Goal: Communication & Community: Answer question/provide support

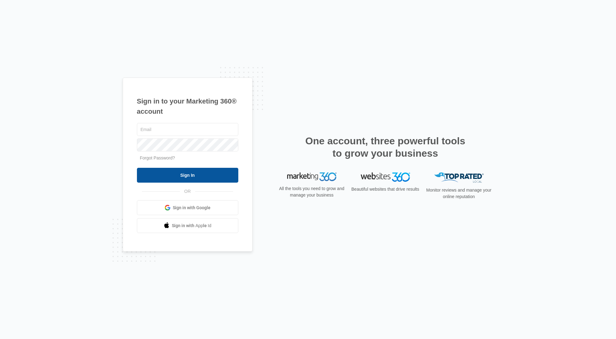
type input "[EMAIL_ADDRESS][DOMAIN_NAME]"
click at [189, 176] on input "Sign In" at bounding box center [187, 175] width 101 height 15
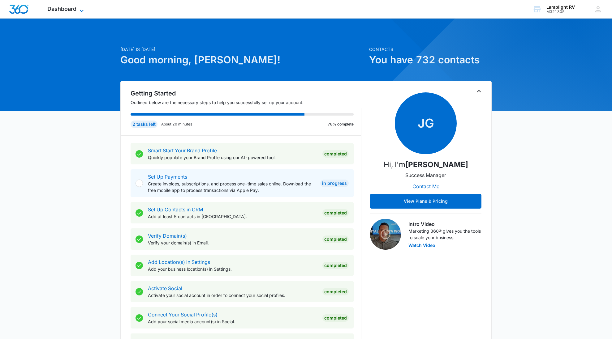
click at [82, 6] on div "Dashboard Apps Reputation Websites Forms CRM Email Social Payments POS Content …" at bounding box center [66, 9] width 57 height 18
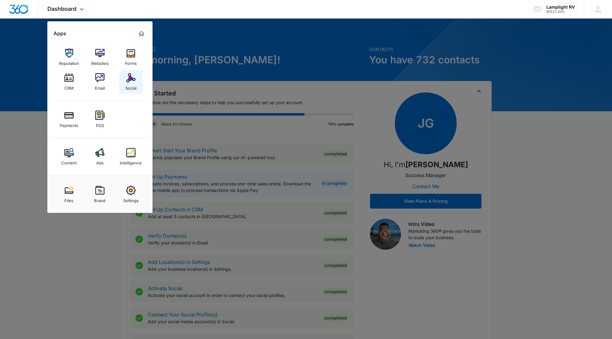
click at [125, 89] on link "Social" at bounding box center [131, 82] width 24 height 24
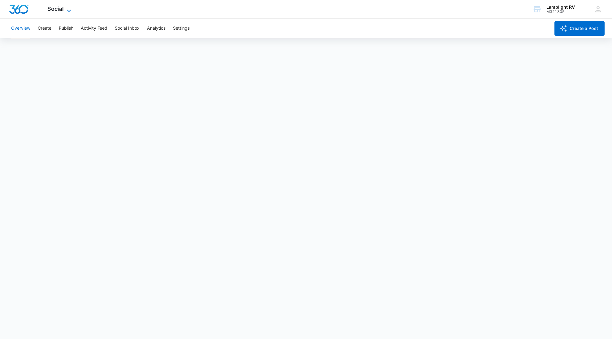
click at [68, 6] on div "Social Apps Reputation Websites Forms CRM Email Social Payments POS Content Ads…" at bounding box center [60, 9] width 44 height 18
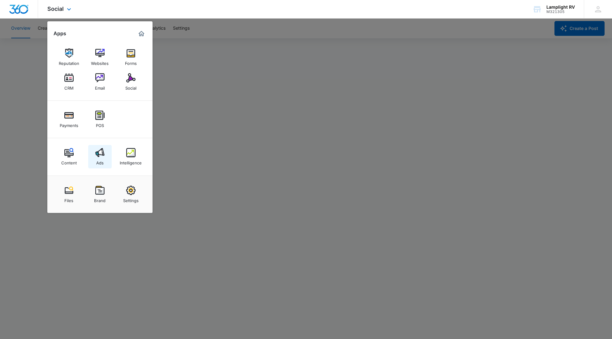
click at [98, 152] on img at bounding box center [99, 152] width 9 height 9
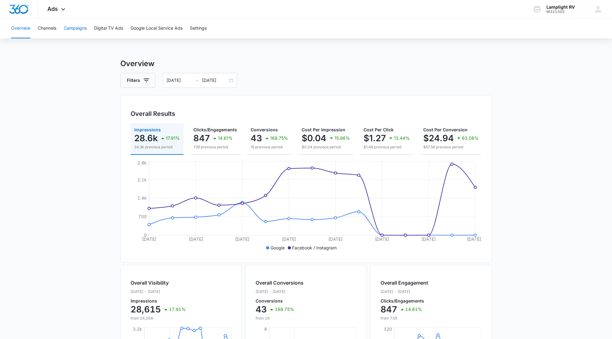
click at [76, 29] on button "Campaigns" at bounding box center [75, 29] width 23 height 20
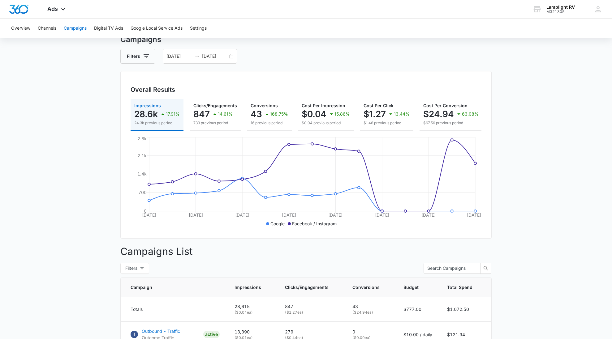
scroll to position [21, 0]
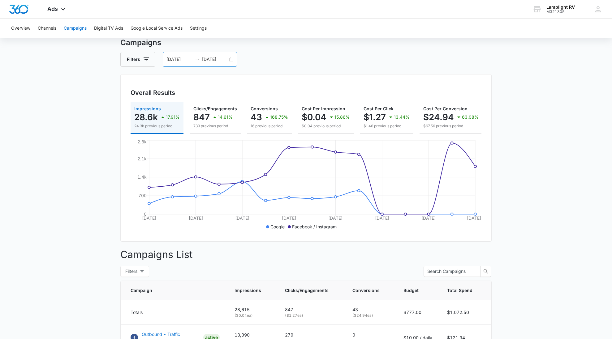
click at [231, 58] on div "08/12/2025 08/26/2025" at bounding box center [200, 59] width 74 height 15
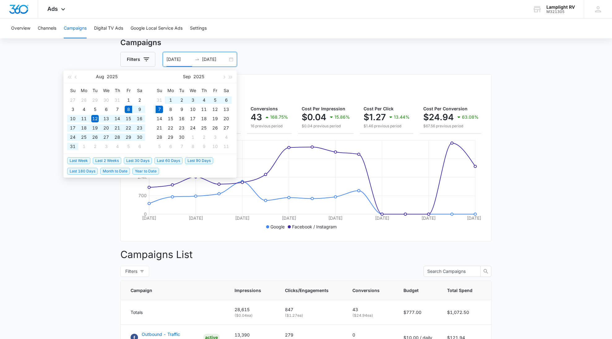
click at [142, 164] on span "Last 30 Days" at bounding box center [138, 160] width 28 height 7
type input "08/08/2025"
type input "09/07/2025"
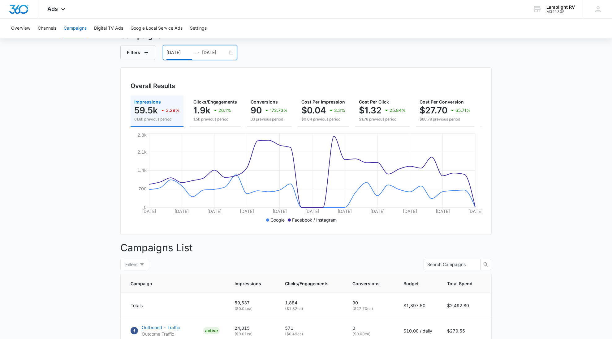
scroll to position [0, 0]
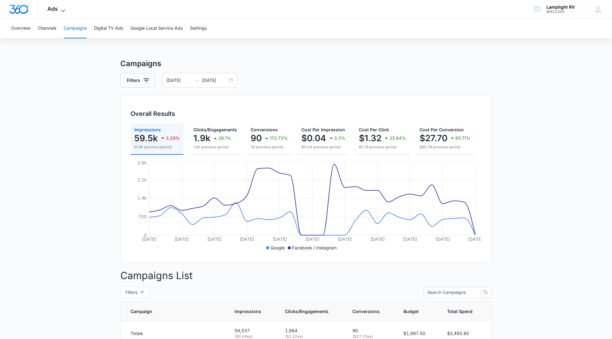
click at [66, 10] on icon at bounding box center [62, 10] width 7 height 7
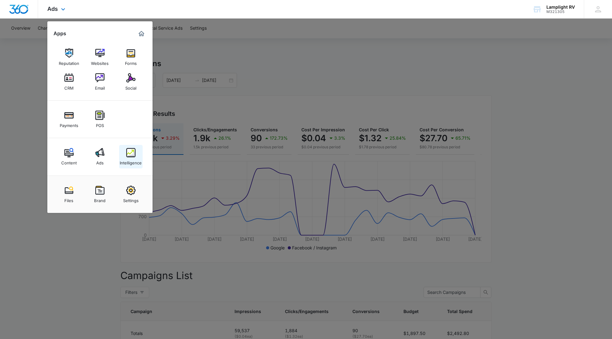
click at [132, 150] on img at bounding box center [130, 152] width 9 height 9
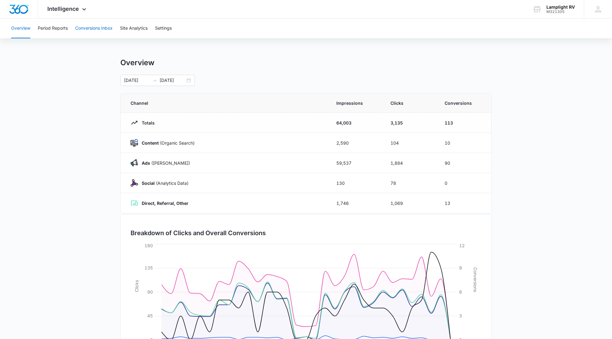
click at [112, 32] on button "Conversions Inbox" at bounding box center [93, 29] width 37 height 20
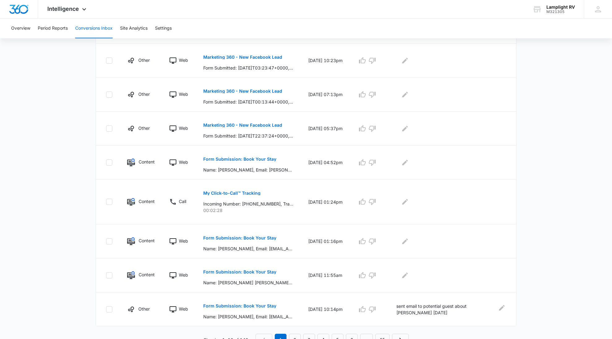
scroll to position [226, 0]
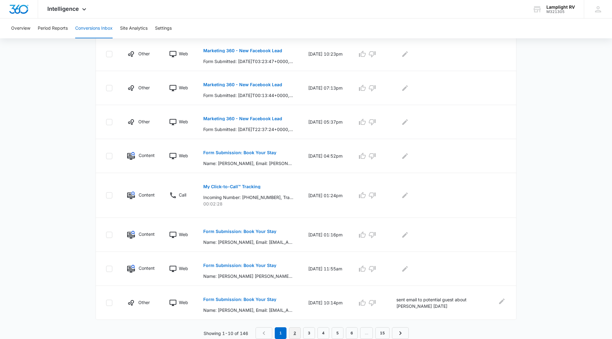
click at [297, 334] on link "2" at bounding box center [295, 334] width 12 height 12
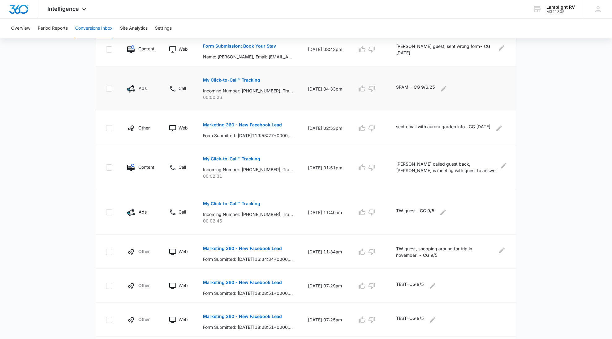
scroll to position [247, 0]
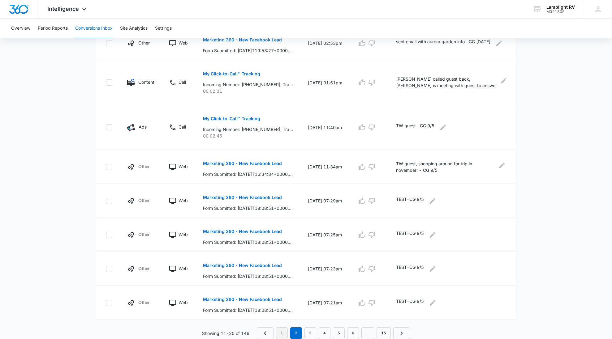
click at [282, 331] on link "1" at bounding box center [282, 334] width 12 height 12
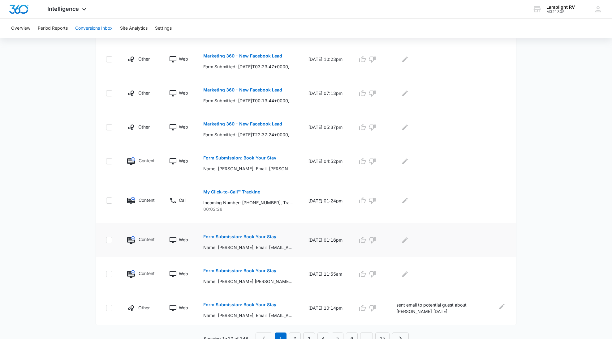
scroll to position [226, 0]
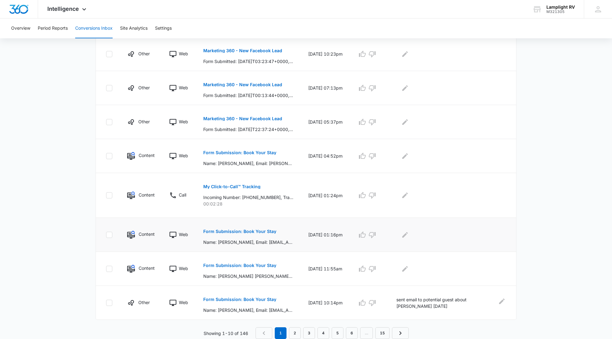
click at [255, 230] on p "Form Submission: Book Your Stay" at bounding box center [239, 232] width 73 height 4
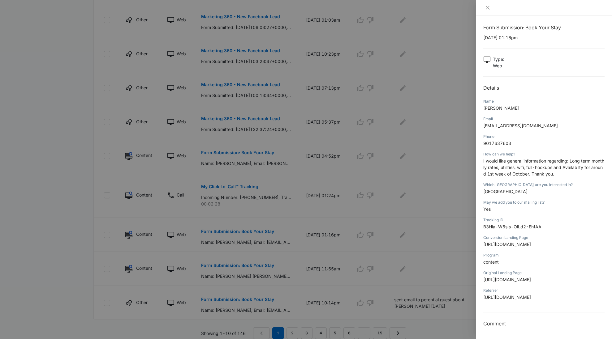
scroll to position [23, 0]
click at [434, 266] on div at bounding box center [306, 169] width 612 height 339
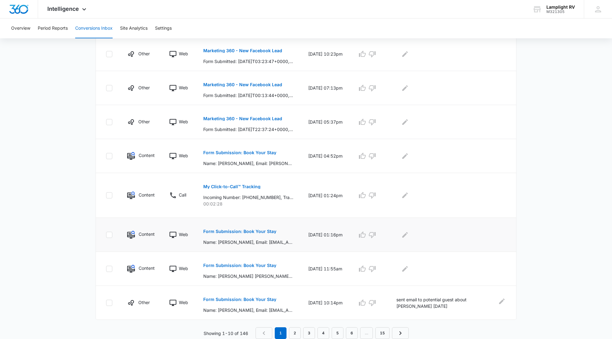
click at [256, 233] on p "Form Submission: Book Your Stay" at bounding box center [239, 232] width 73 height 4
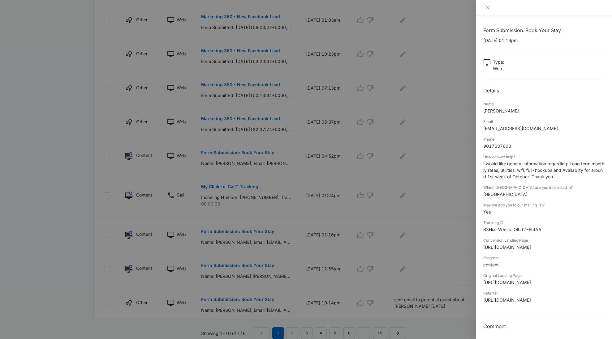
click at [235, 267] on div at bounding box center [306, 169] width 612 height 339
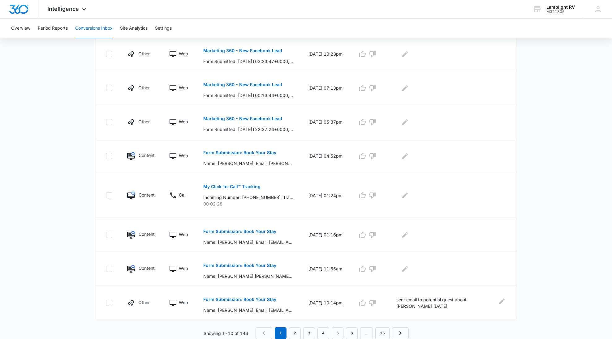
click at [235, 267] on p "Form Submission: Book Your Stay" at bounding box center [239, 266] width 73 height 4
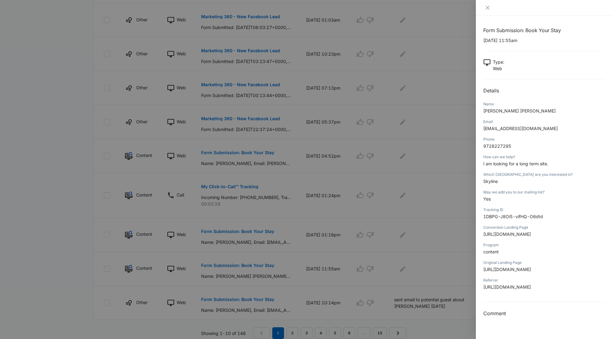
click at [240, 152] on div at bounding box center [306, 169] width 612 height 339
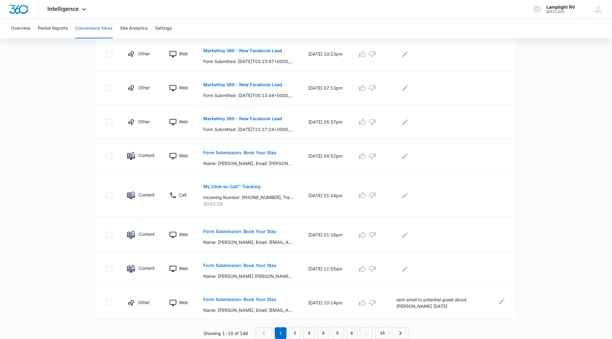
click at [239, 153] on p "Form Submission: Book Your Stay" at bounding box center [239, 153] width 73 height 4
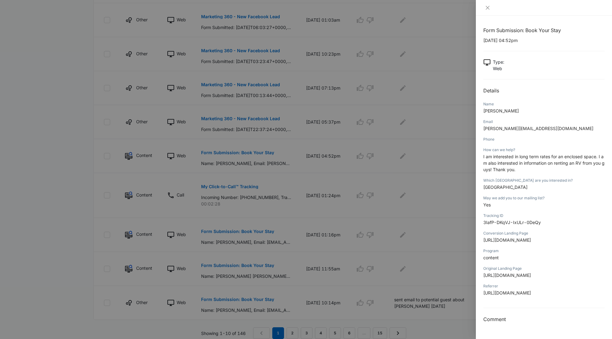
click at [267, 112] on div at bounding box center [306, 169] width 612 height 339
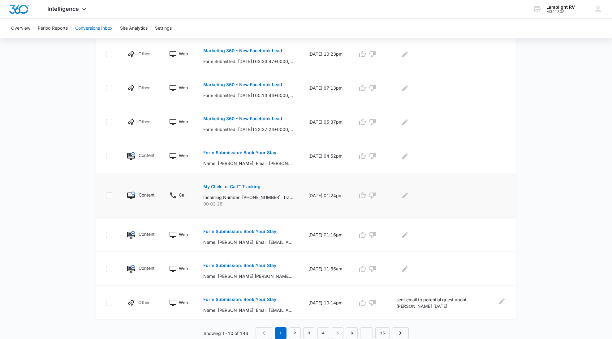
click at [248, 185] on p "My Click-to-Call™ Tracking" at bounding box center [231, 187] width 57 height 4
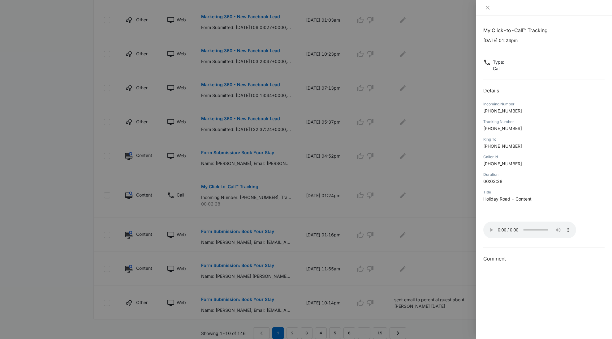
click at [431, 210] on div at bounding box center [306, 169] width 612 height 339
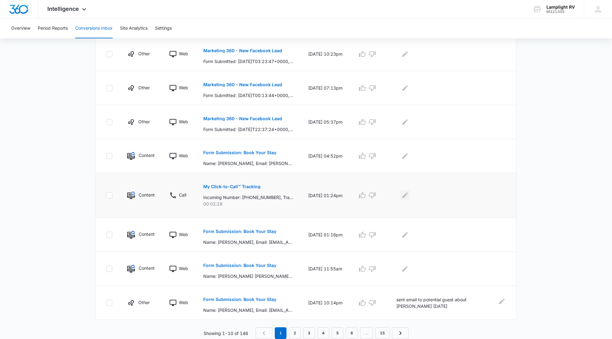
click at [409, 196] on icon "Edit Comments" at bounding box center [404, 195] width 7 height 7
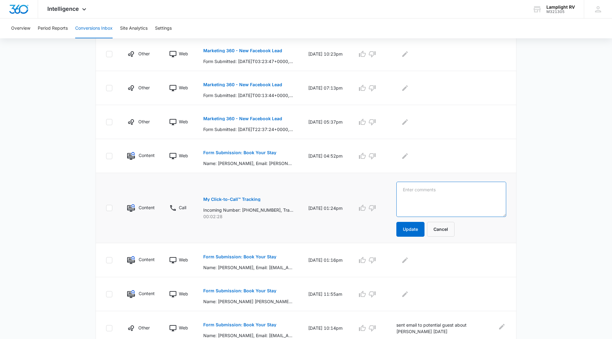
click at [433, 198] on textarea at bounding box center [451, 199] width 110 height 35
type textarea "Judy answered call for a inquiry for Holiday Road RV rate: rh0907"
click at [422, 228] on button "Update" at bounding box center [410, 229] width 28 height 15
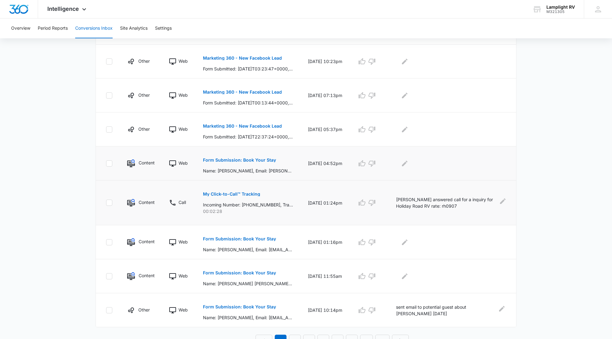
scroll to position [221, 0]
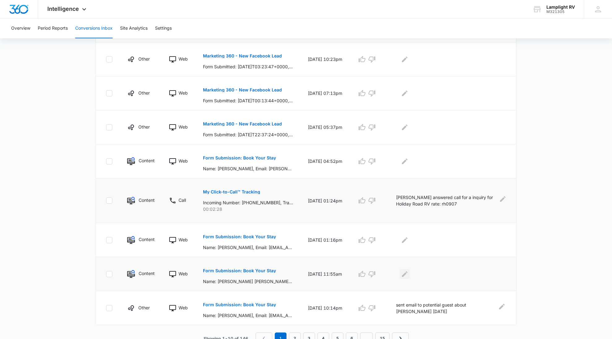
click at [408, 273] on icon "Edit Comments" at bounding box center [404, 274] width 7 height 7
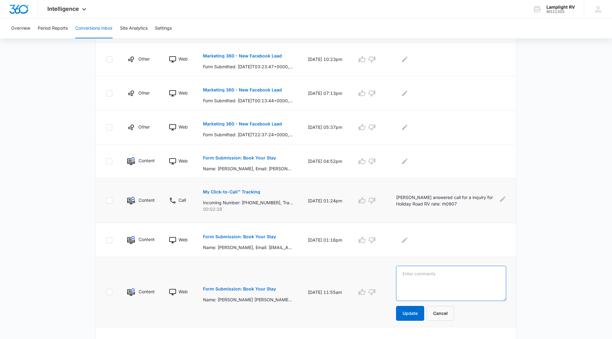
click at [435, 274] on textarea at bounding box center [451, 283] width 110 height 35
type textarea "Carolina contacted and conversion for skyline. rh0907"
click at [421, 316] on button "Update" at bounding box center [410, 313] width 28 height 15
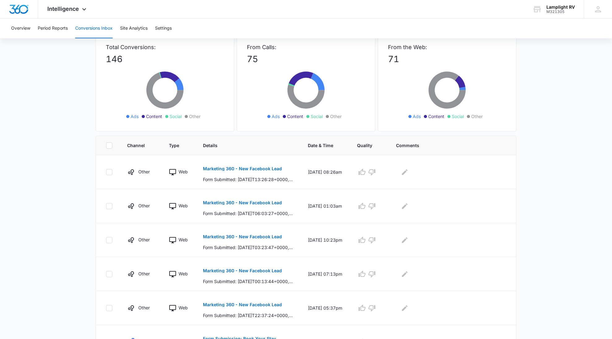
scroll to position [0, 0]
